Goal: Transaction & Acquisition: Purchase product/service

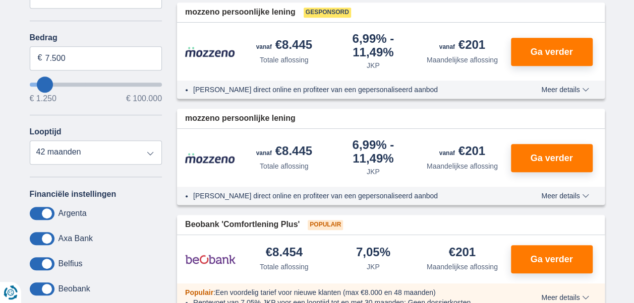
scroll to position [242, 0]
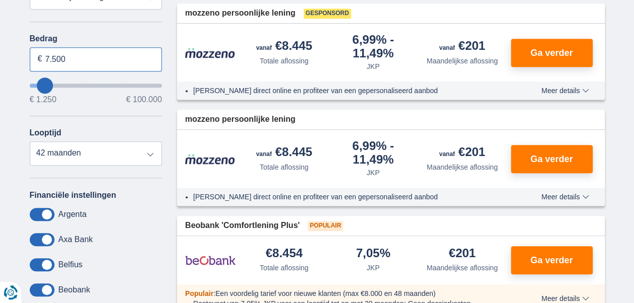
click at [71, 60] on input "7.500" at bounding box center [96, 59] width 133 height 24
type input "7"
type input "52.250"
type input "52250"
select select "120"
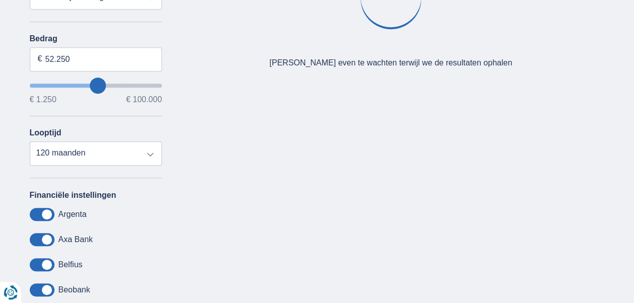
type input "52250"
click at [97, 84] on input "wantToBorrow" at bounding box center [96, 86] width 133 height 4
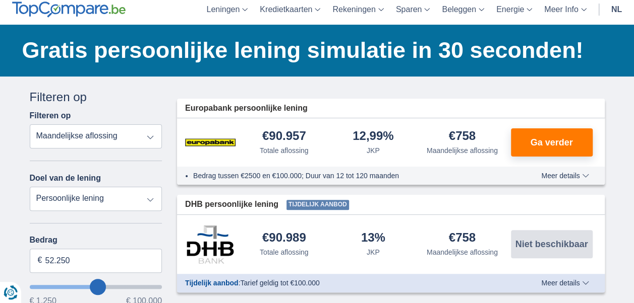
scroll to position [60, 0]
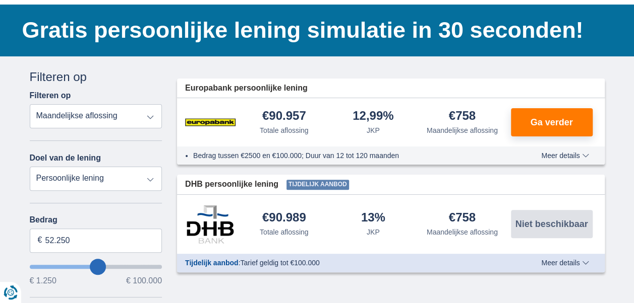
click at [148, 116] on select "Totale aflossing JKP Maandelijkse aflossing" at bounding box center [96, 116] width 133 height 24
click at [149, 118] on select "Totale aflossing JKP Maandelijkse aflossing" at bounding box center [96, 116] width 133 height 24
click at [75, 241] on input "52.250" at bounding box center [96, 241] width 133 height 24
type input "5"
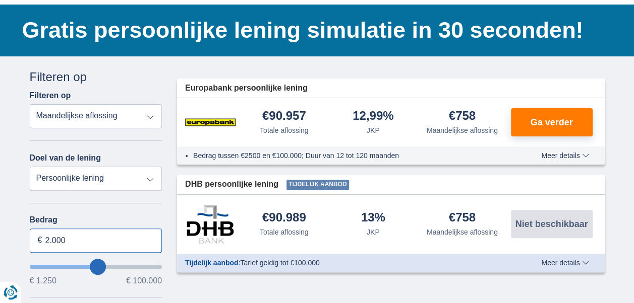
type input "36.250"
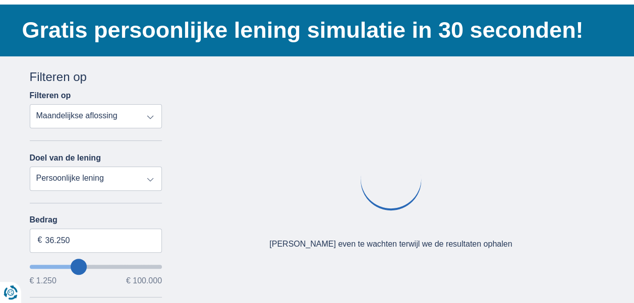
click at [78, 265] on input "wantToBorrow" at bounding box center [96, 267] width 133 height 4
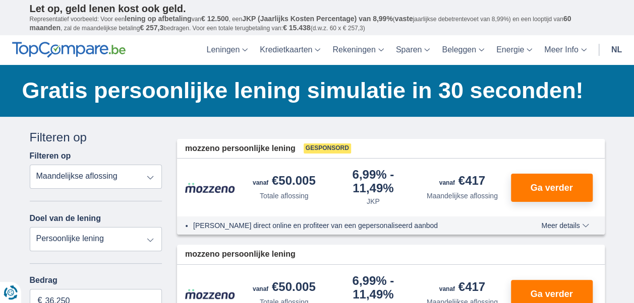
type input "35250"
type input "35.250"
type input "34250"
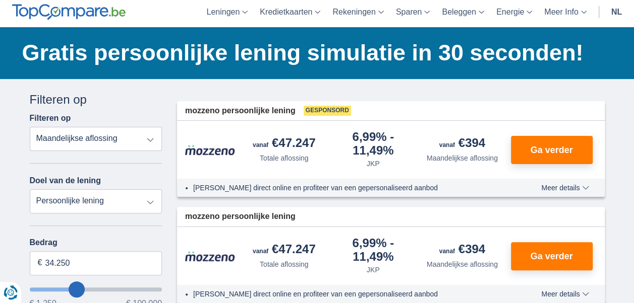
scroll to position [40, 0]
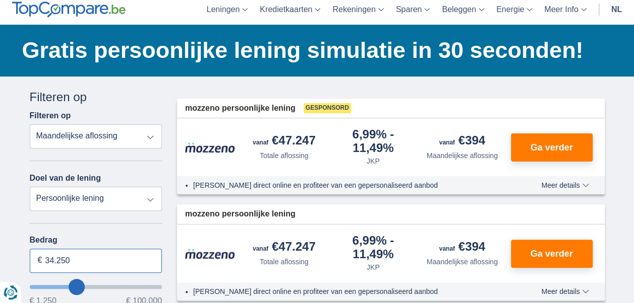
click at [73, 261] on input "34.250" at bounding box center [96, 261] width 133 height 24
type input "3"
type input "2.000"
type input "2250"
select select "24"
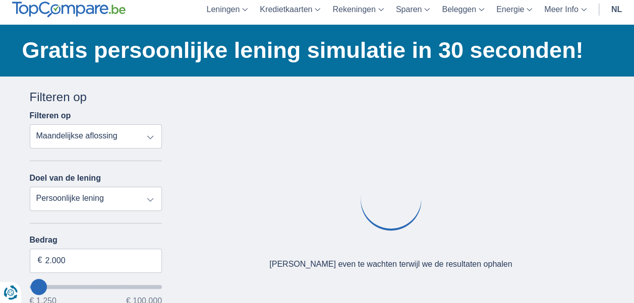
click at [71, 289] on input "wantToBorrow" at bounding box center [96, 287] width 133 height 4
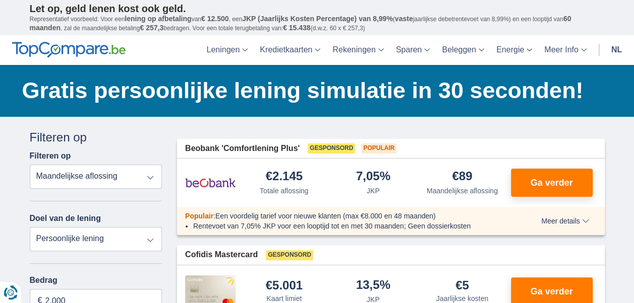
type input "1250"
type input "1.250"
click at [552, 291] on span "Ga verder" at bounding box center [551, 291] width 42 height 9
